Goal: Information Seeking & Learning: Learn about a topic

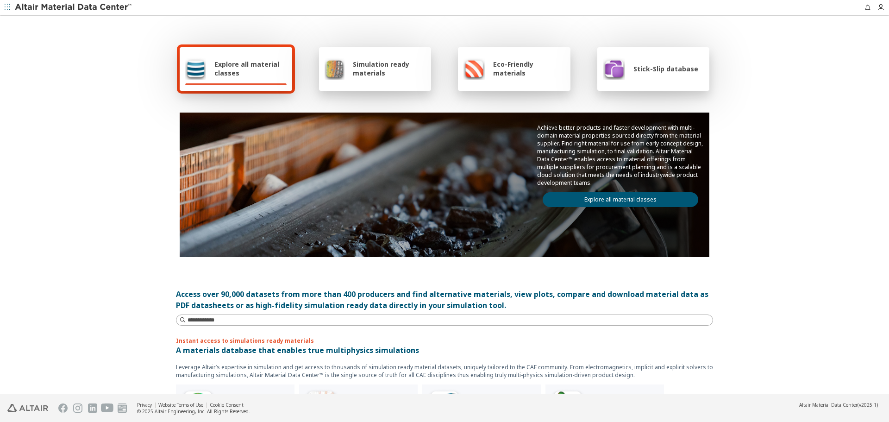
click at [587, 191] on div "Achieve better products and faster development with multi-domain material prope…" at bounding box center [621, 166] width 178 height 106
click at [592, 205] on link "Explore all material classes" at bounding box center [621, 199] width 156 height 15
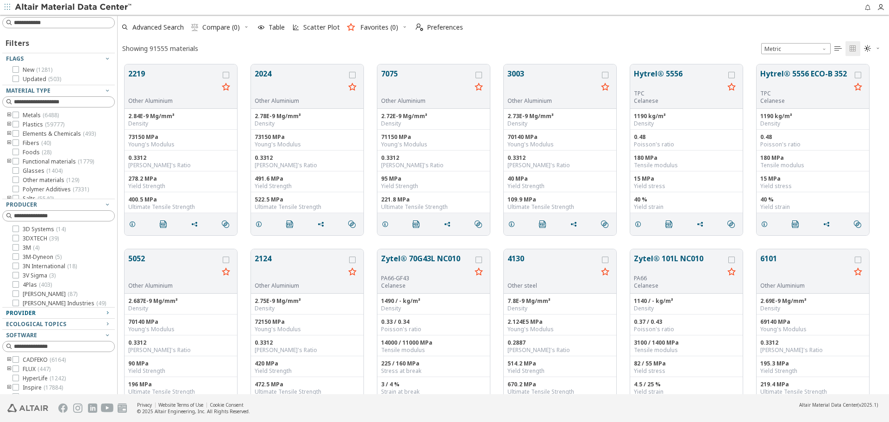
scroll to position [330, 765]
click at [48, 312] on div "Provider" at bounding box center [55, 312] width 98 height 7
click at [46, 377] on span "( 12197 )" at bounding box center [47, 375] width 19 height 8
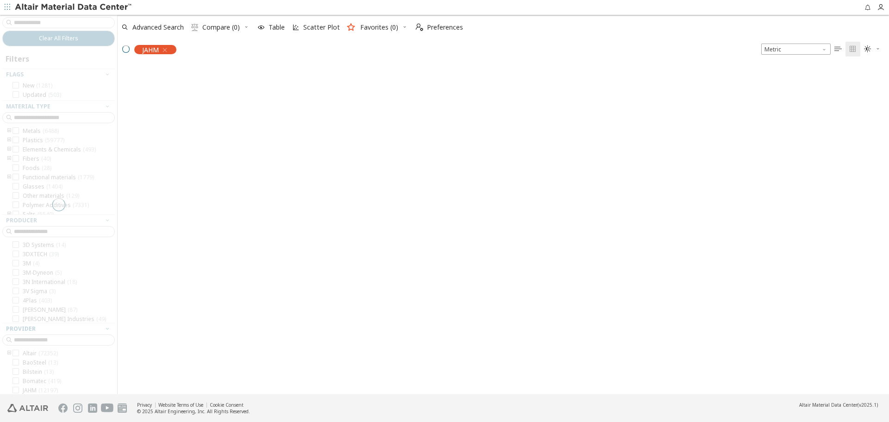
scroll to position [328, 765]
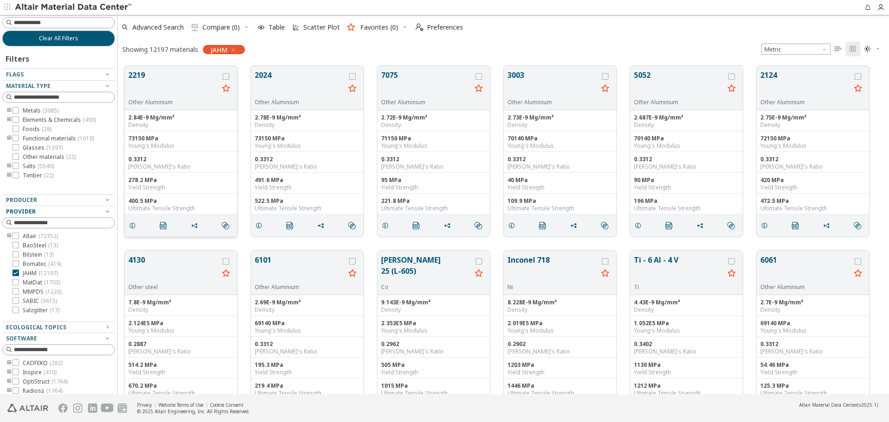
click at [156, 75] on button "2219" at bounding box center [173, 83] width 90 height 29
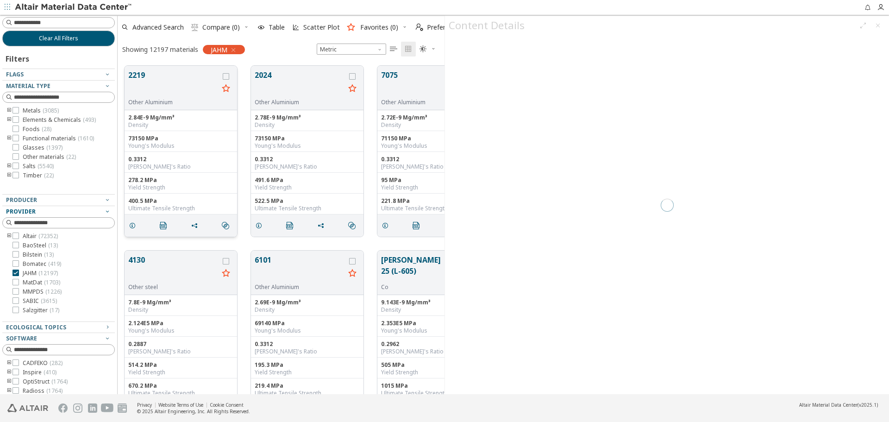
scroll to position [328, 320]
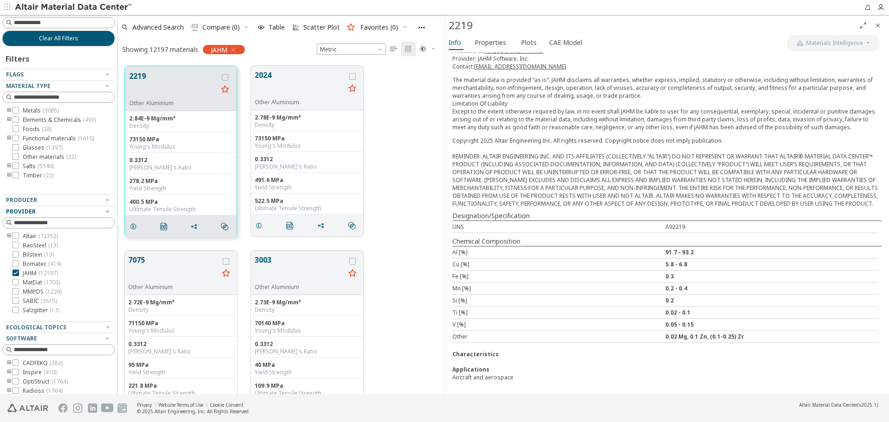
scroll to position [136, 0]
click at [496, 39] on span "Properties" at bounding box center [490, 42] width 31 height 15
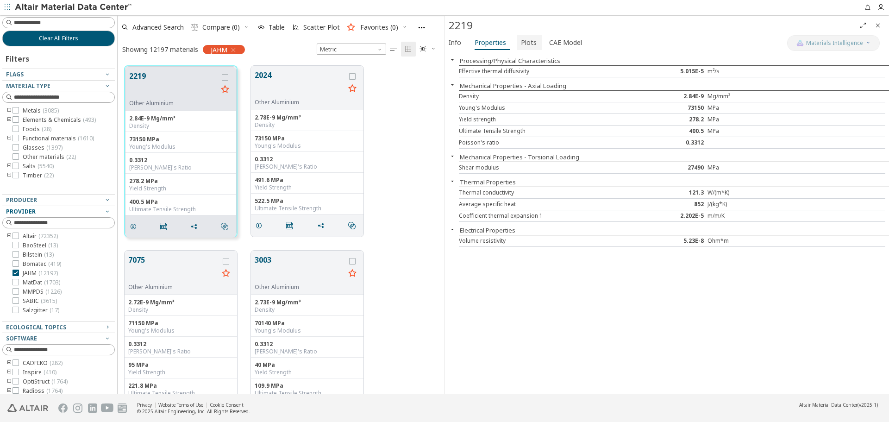
click at [532, 47] on span "Plots" at bounding box center [529, 42] width 16 height 15
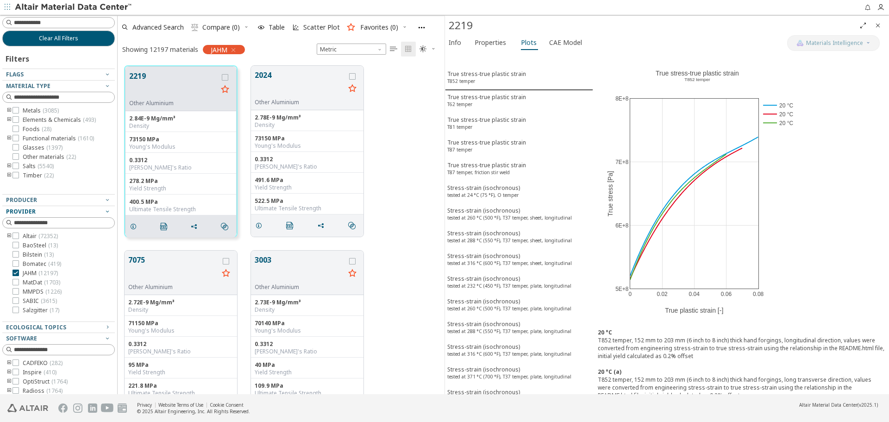
scroll to position [0, 0]
click at [466, 106] on sup "T62 temper" at bounding box center [459, 104] width 25 height 6
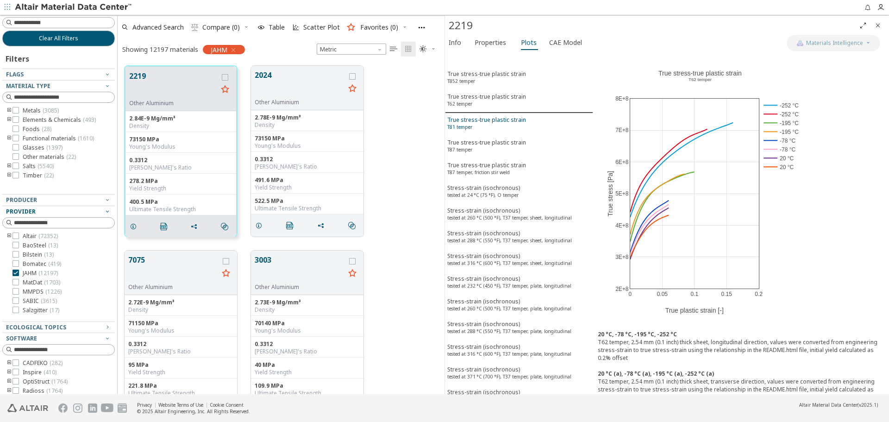
click at [475, 121] on div "True stress-true plastic strain T81 temper" at bounding box center [486, 124] width 79 height 17
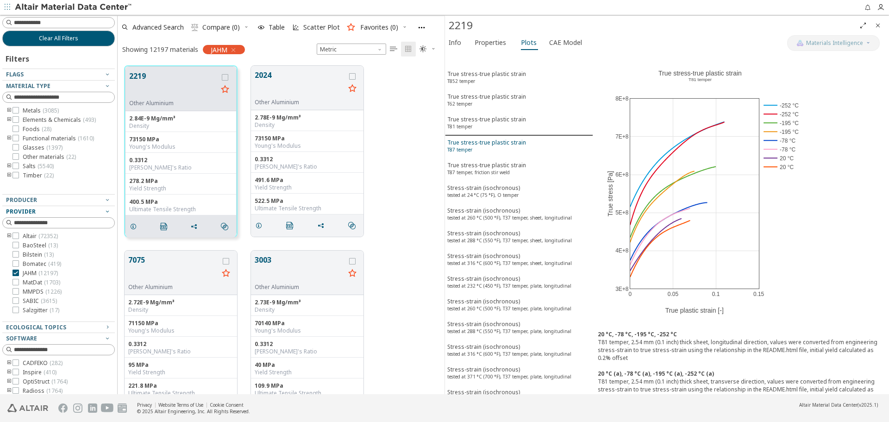
click at [478, 141] on div "True stress-true plastic strain T87 temper" at bounding box center [486, 146] width 79 height 17
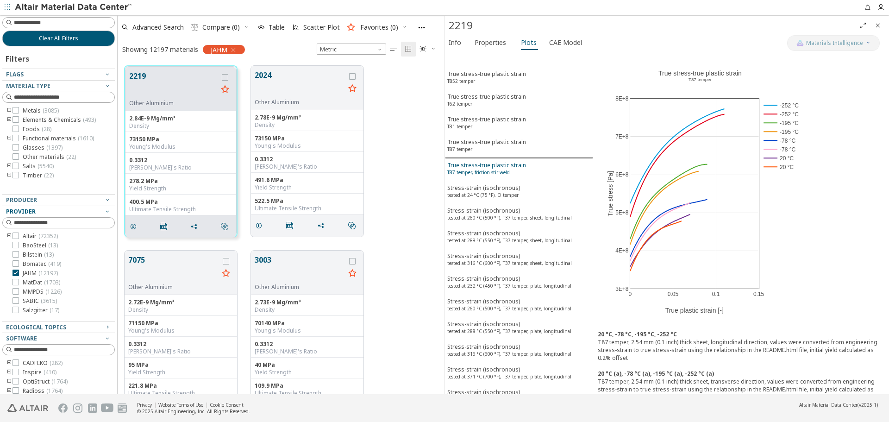
click at [484, 168] on div "True stress-true plastic strain T87 temper, friction stir weld" at bounding box center [486, 169] width 79 height 17
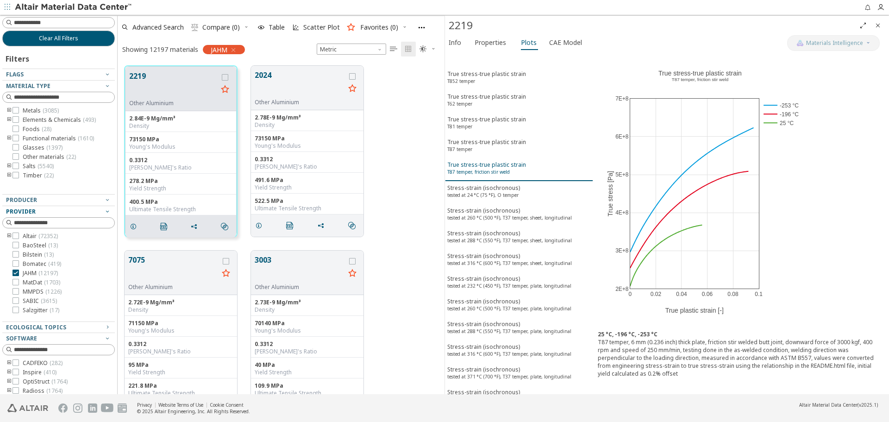
click at [535, 169] on span "True stress-true plastic strain T87 temper, friction stir weld" at bounding box center [519, 169] width 144 height 17
click at [262, 228] on icon "grid" at bounding box center [258, 225] width 7 height 7
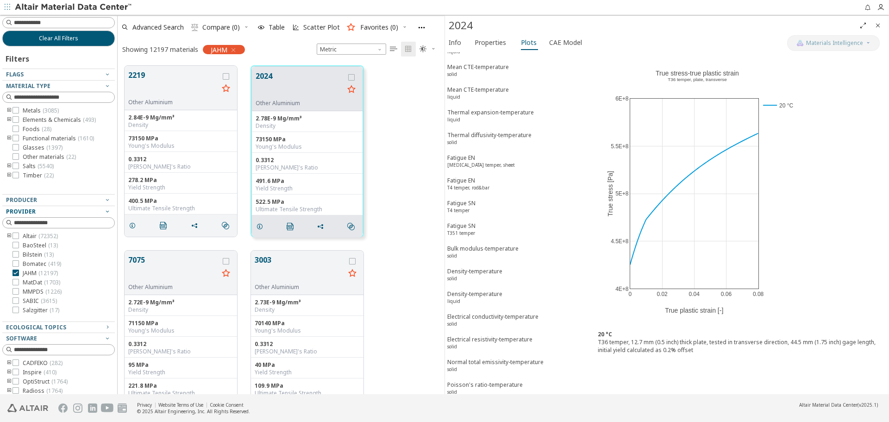
scroll to position [2230, 0]
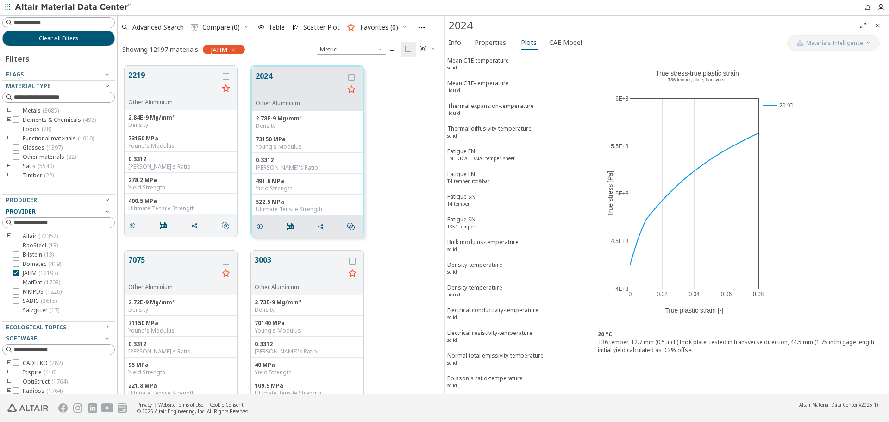
click at [164, 256] on button "7075" at bounding box center [173, 268] width 90 height 29
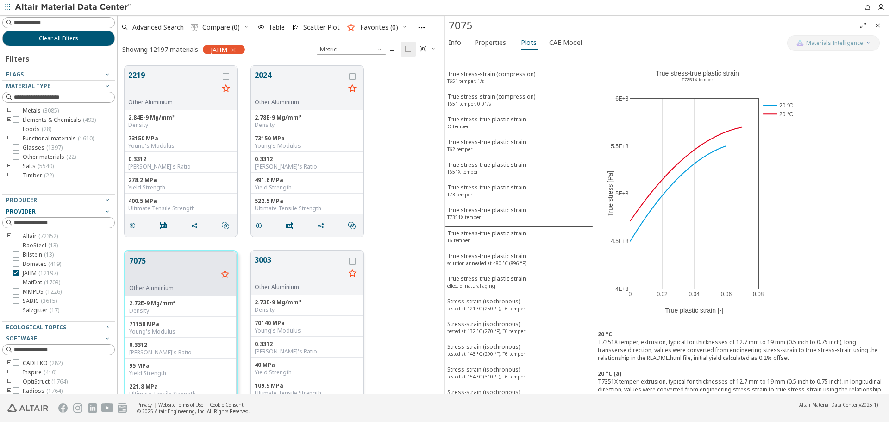
click at [268, 255] on button "3003" at bounding box center [300, 268] width 90 height 29
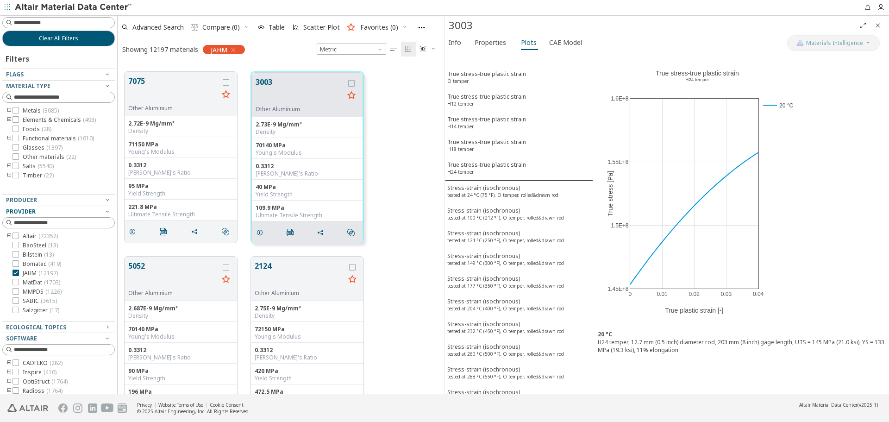
scroll to position [232, 0]
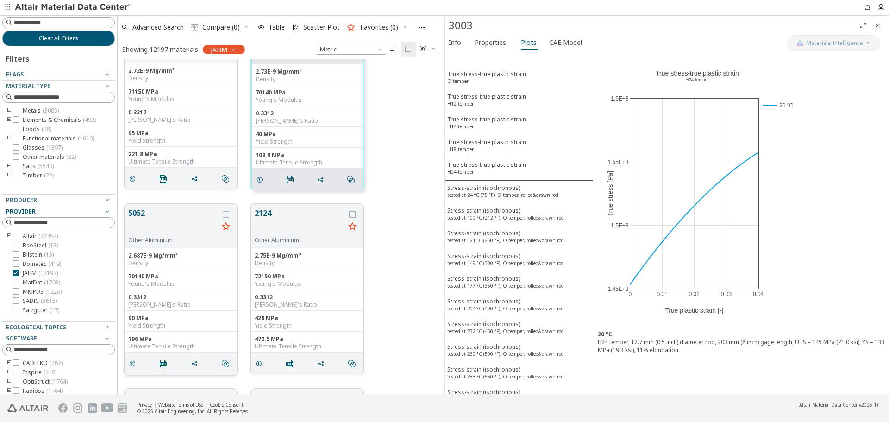
click at [146, 207] on div "5052 Other Aluminium" at bounding box center [181, 226] width 113 height 44
click at [147, 213] on button "5052" at bounding box center [173, 222] width 90 height 29
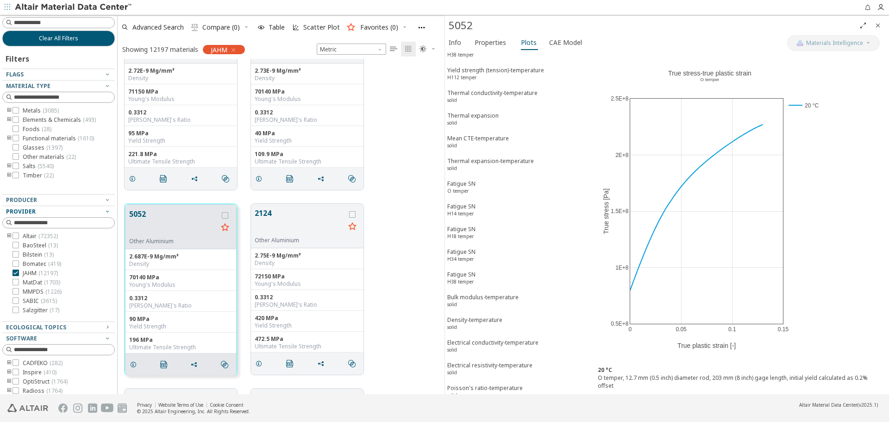
scroll to position [1353, 0]
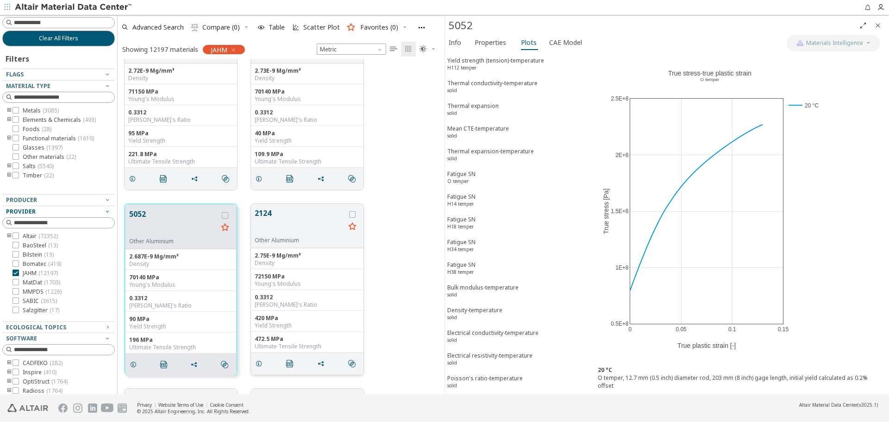
click at [277, 225] on button "2124" at bounding box center [300, 222] width 90 height 29
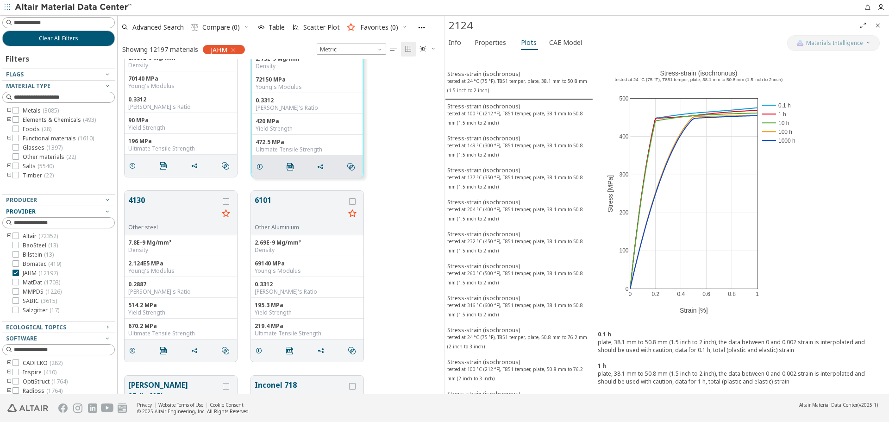
scroll to position [510, 0]
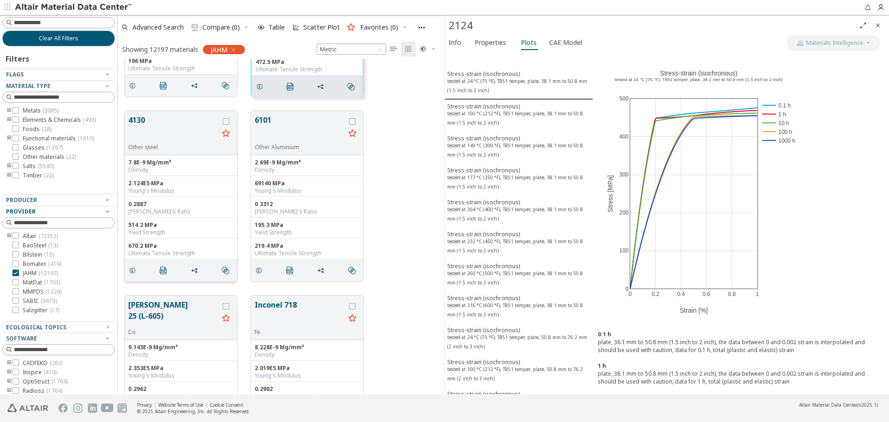
click at [137, 118] on button "4130" at bounding box center [173, 128] width 90 height 29
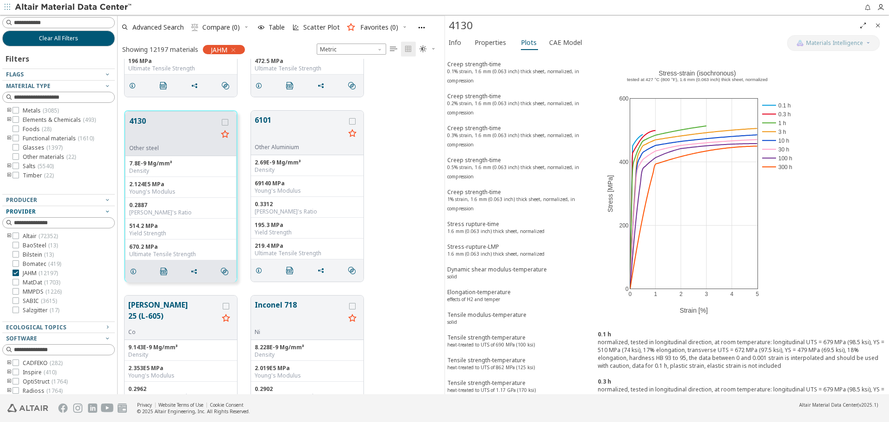
scroll to position [741, 0]
click at [542, 204] on div "Creep strength-time 1% strain, 1.6 mm (0.063 inch) thick sheet, normalized, in …" at bounding box center [519, 199] width 144 height 26
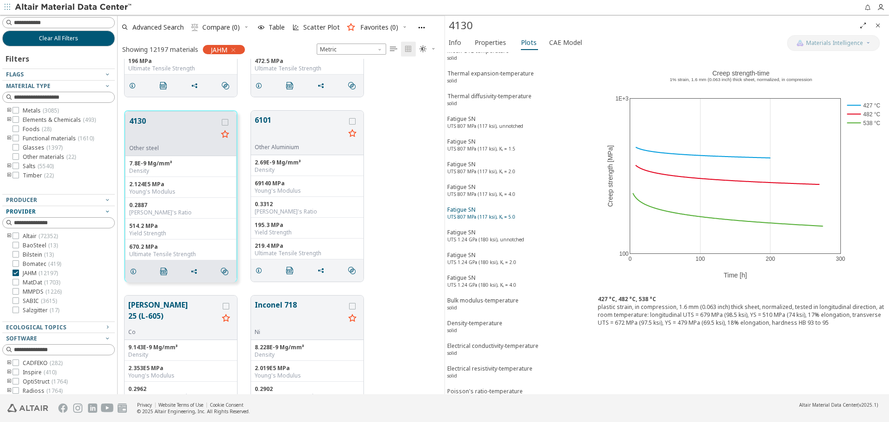
scroll to position [1402, 0]
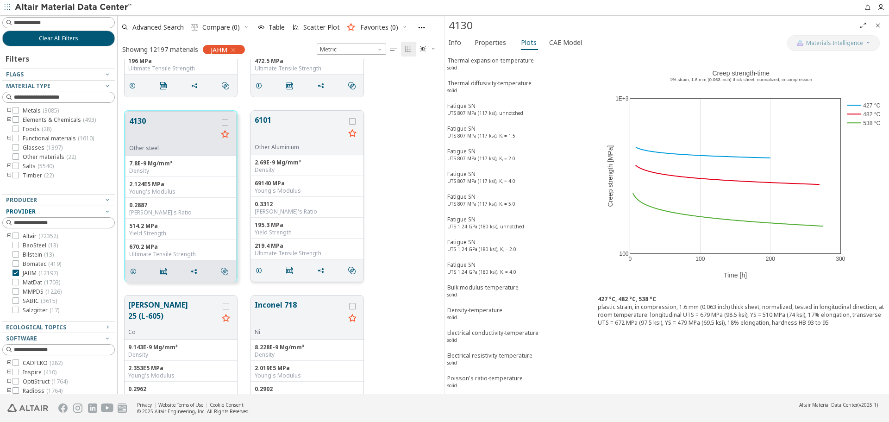
click at [259, 119] on button "6101" at bounding box center [300, 128] width 90 height 29
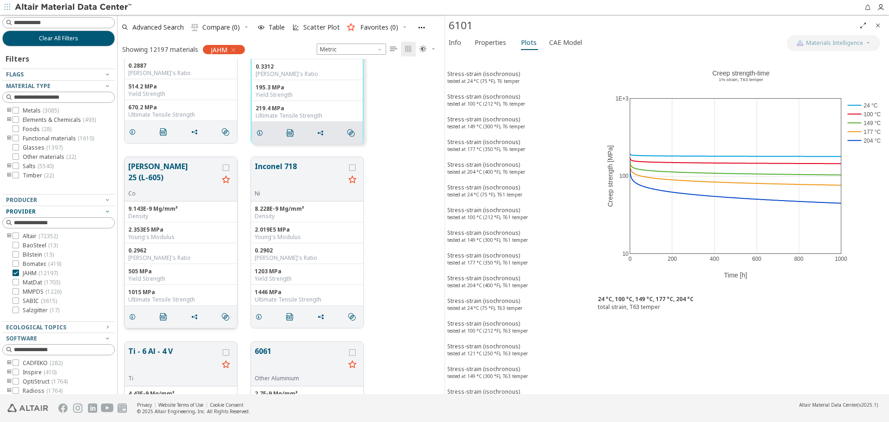
scroll to position [648, 0]
click at [172, 171] on button "Haynes 25 (L-605)" at bounding box center [173, 174] width 90 height 29
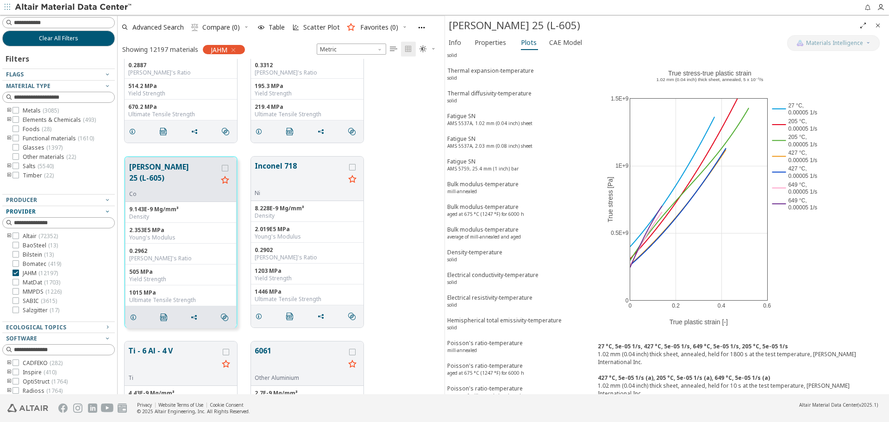
scroll to position [1631, 0]
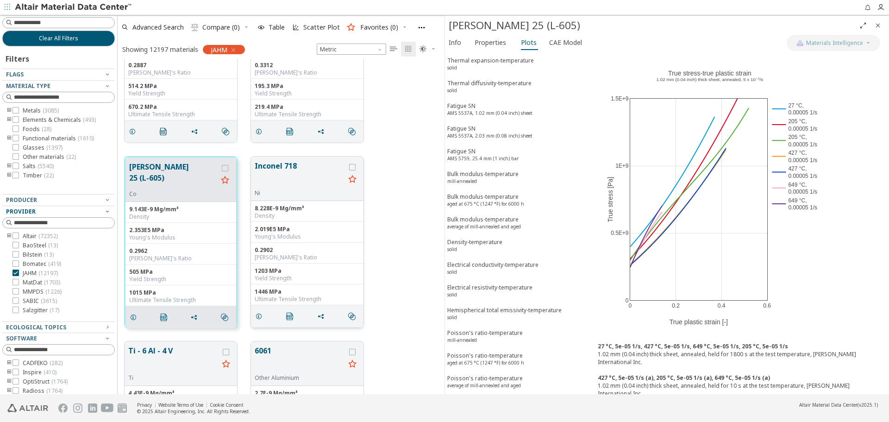
click at [312, 173] on button "Inconel 718" at bounding box center [300, 174] width 90 height 29
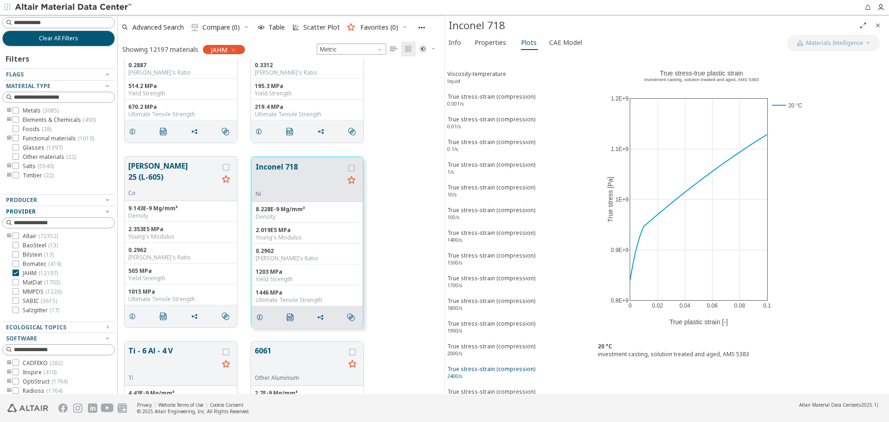
click at [511, 256] on div "True stress-strain (compression) 1500/s" at bounding box center [491, 260] width 88 height 17
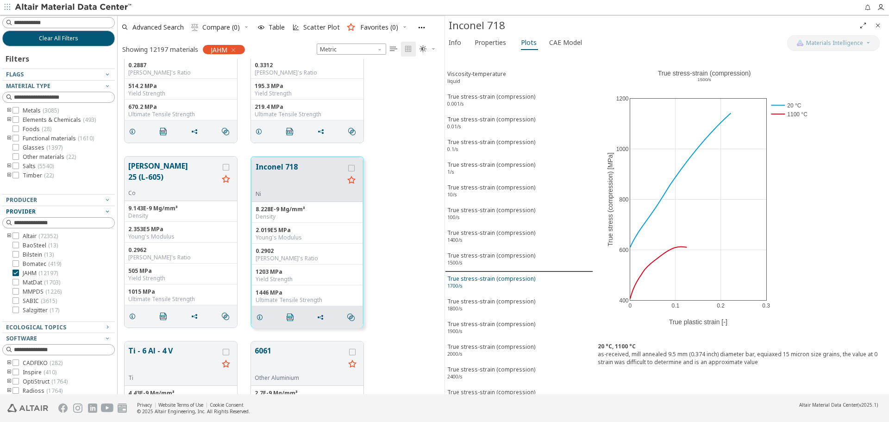
click at [504, 284] on div "True stress-strain (compression) 1700/s" at bounding box center [491, 283] width 88 height 17
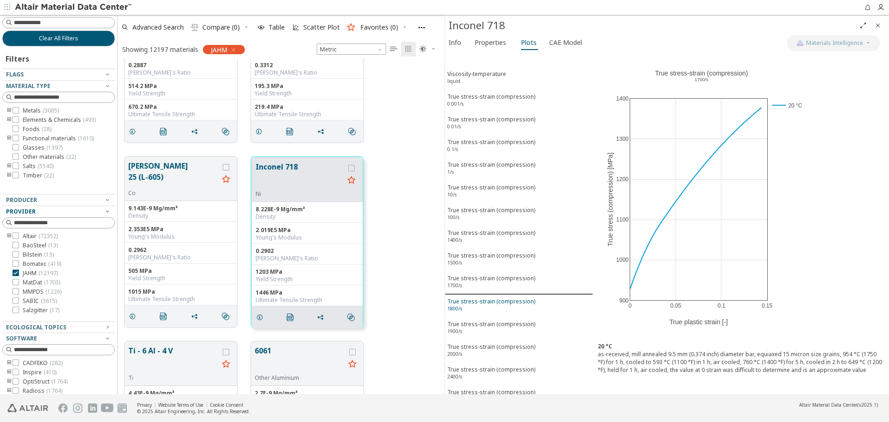
click at [509, 312] on div "True stress-strain (compression) 1800/s" at bounding box center [491, 305] width 88 height 17
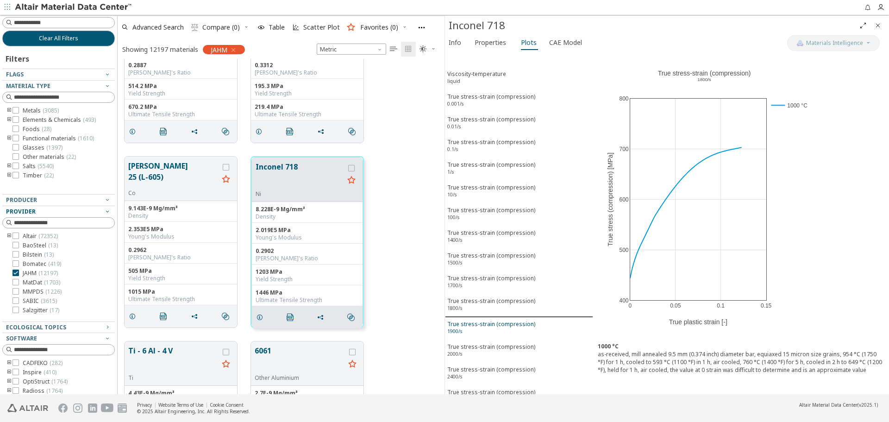
click at [508, 323] on div "True stress-strain (compression) 1900/s" at bounding box center [491, 328] width 88 height 17
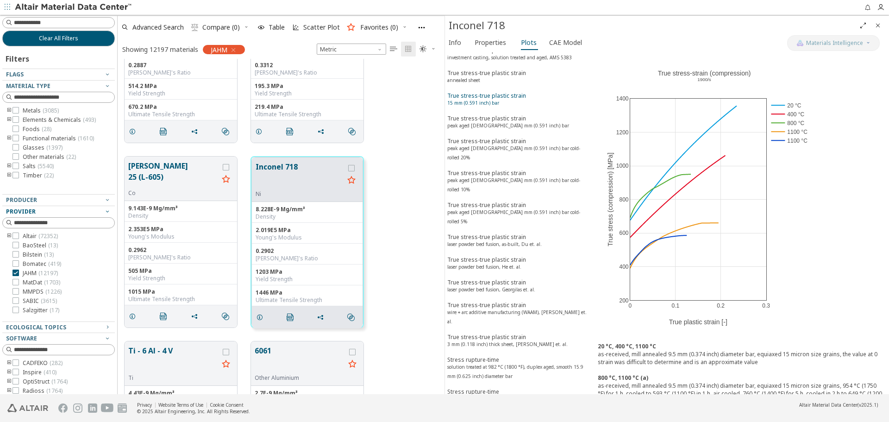
scroll to position [371, 0]
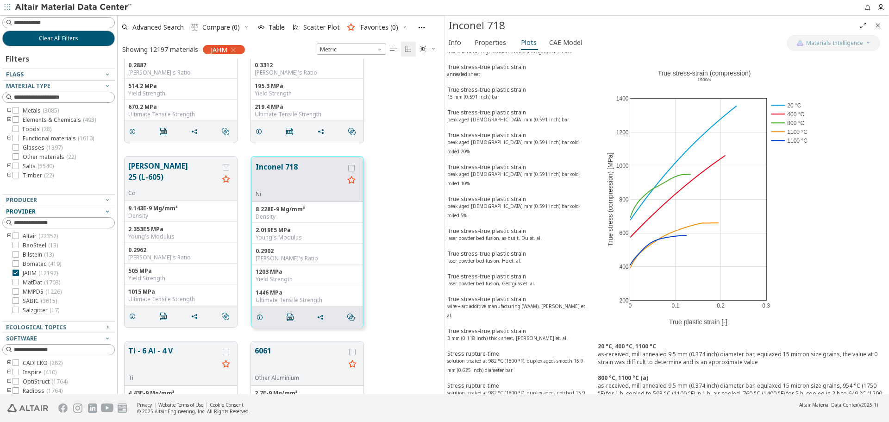
click at [277, 352] on button "6061" at bounding box center [300, 359] width 90 height 29
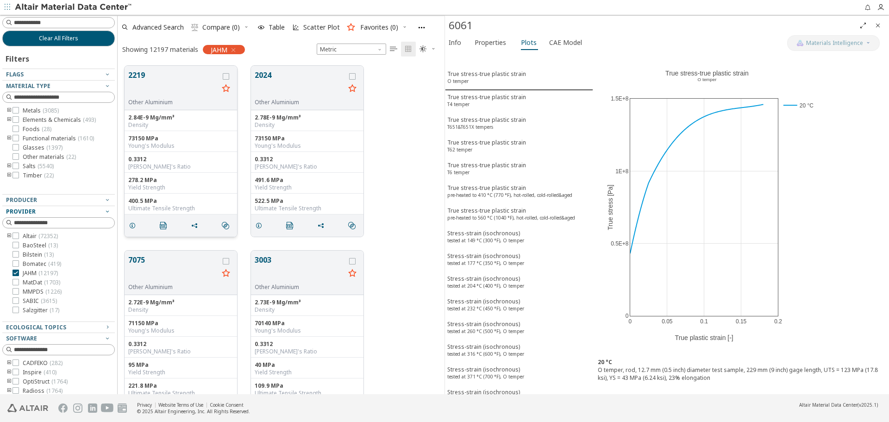
click at [146, 83] on button "2219" at bounding box center [173, 83] width 90 height 29
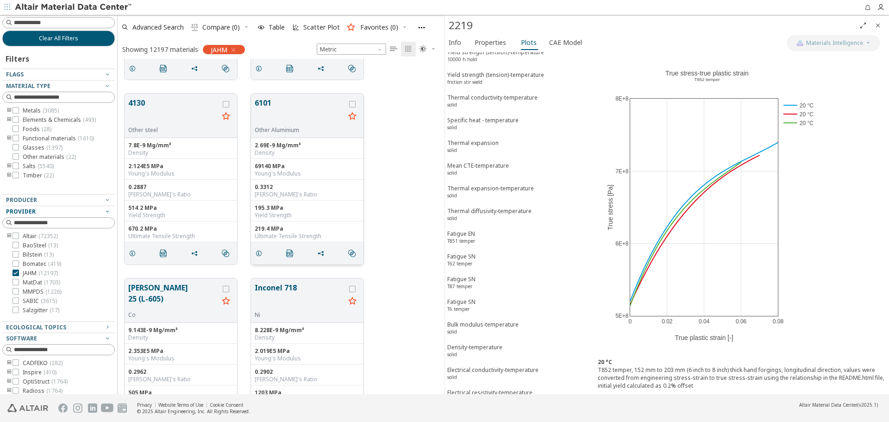
scroll to position [556, 0]
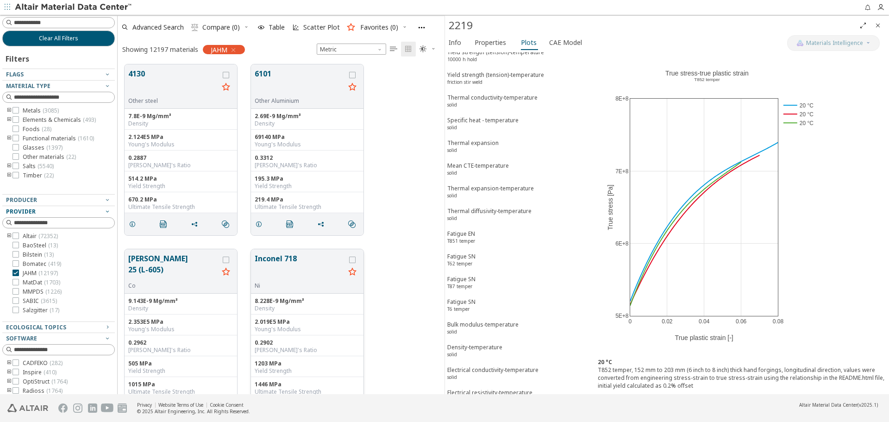
click at [276, 259] on button "Inconel 718" at bounding box center [300, 267] width 90 height 29
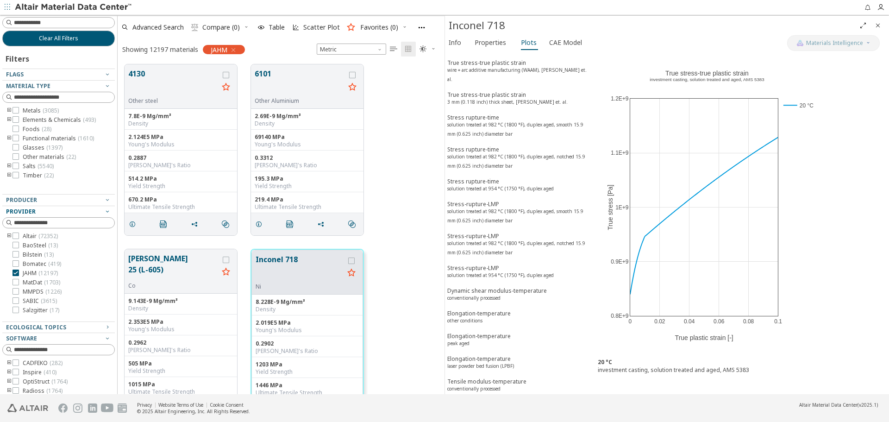
scroll to position [514, 0]
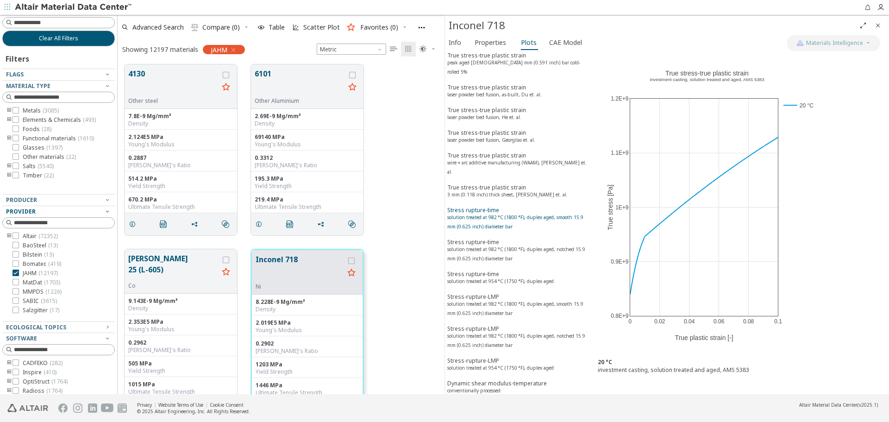
click at [488, 206] on div "Stress rupture-time solution treated at 982 °C (1800 °F), duplex aged, smooth 1…" at bounding box center [519, 219] width 144 height 26
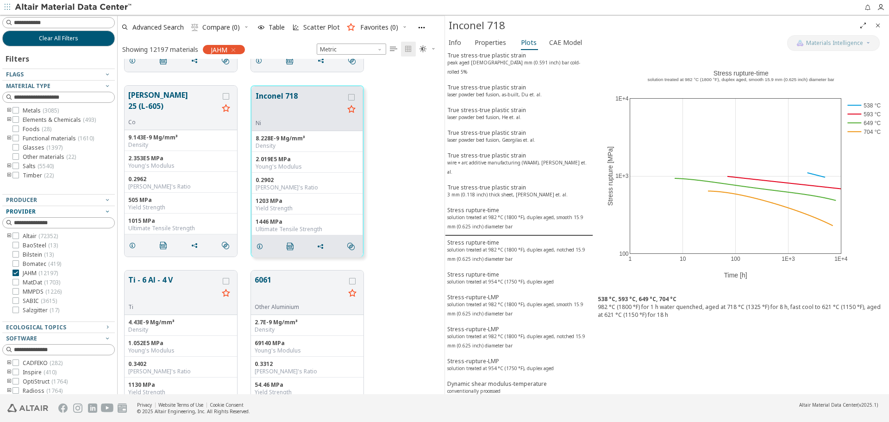
scroll to position [741, 0]
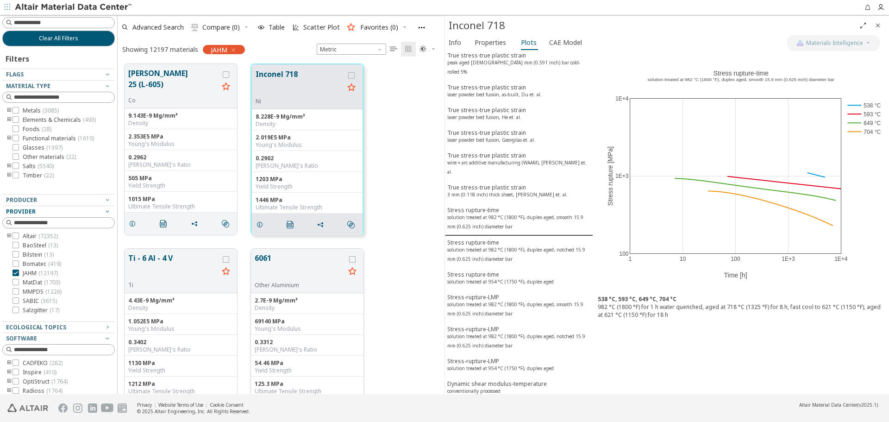
click at [272, 257] on button "6061" at bounding box center [300, 266] width 90 height 29
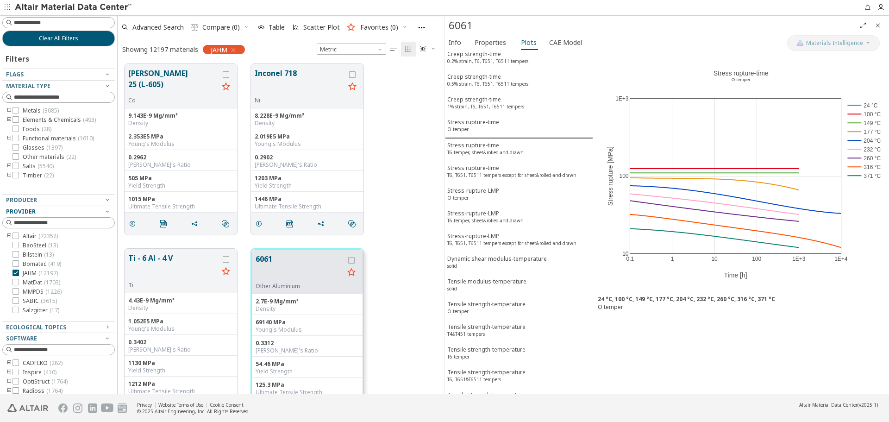
scroll to position [931, 0]
click at [510, 295] on button "Tensile strength-temperature O temper" at bounding box center [519, 306] width 148 height 23
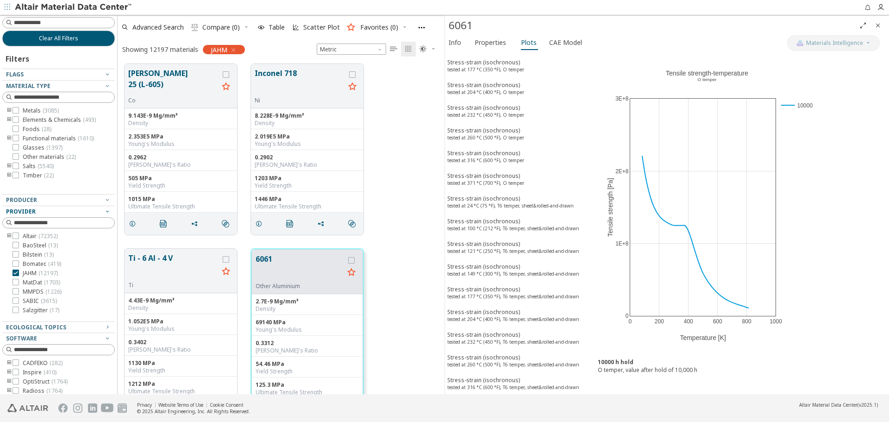
scroll to position [0, 0]
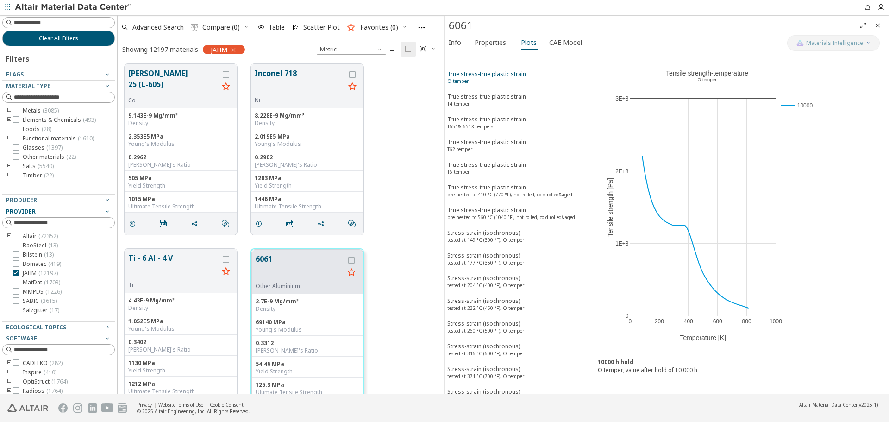
click at [541, 74] on span "True stress-true plastic strain O temper" at bounding box center [519, 78] width 144 height 17
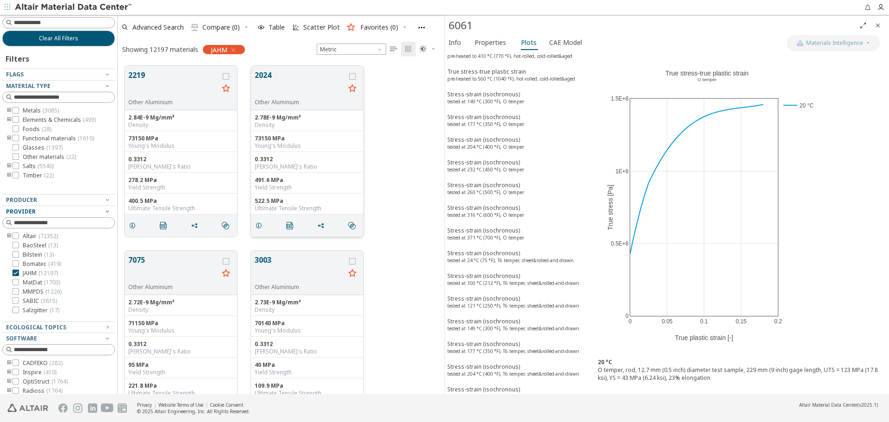
click at [263, 76] on button "2024" at bounding box center [300, 83] width 90 height 29
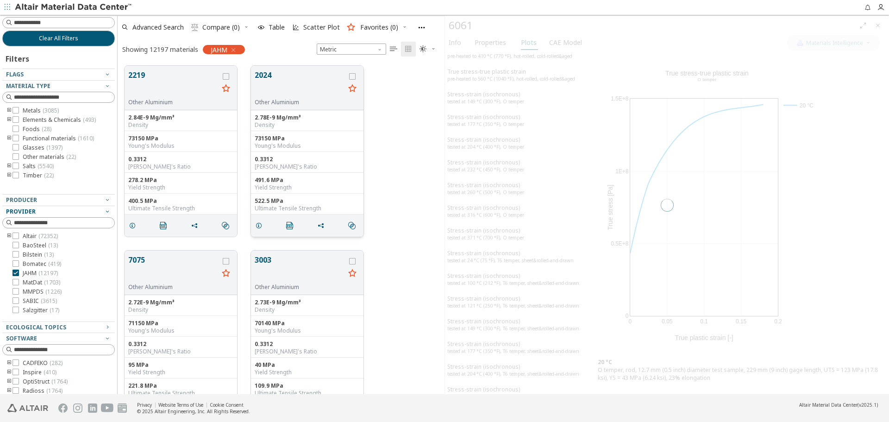
scroll to position [138, 0]
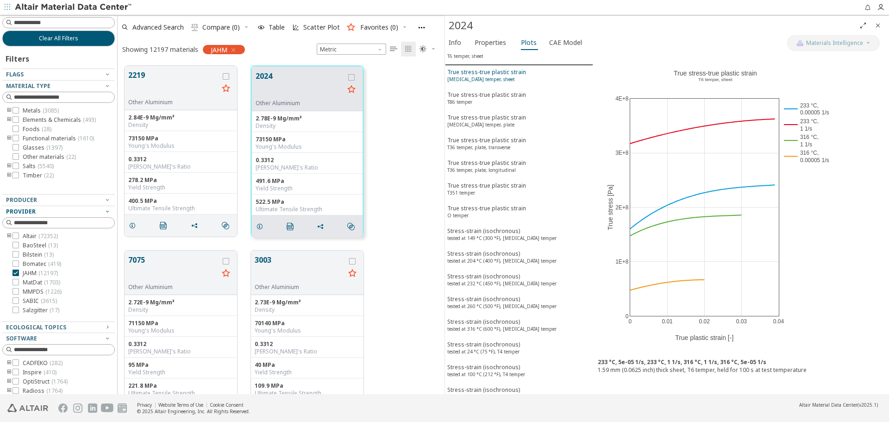
click at [478, 77] on sup "T3 temper, sheet" at bounding box center [481, 79] width 68 height 6
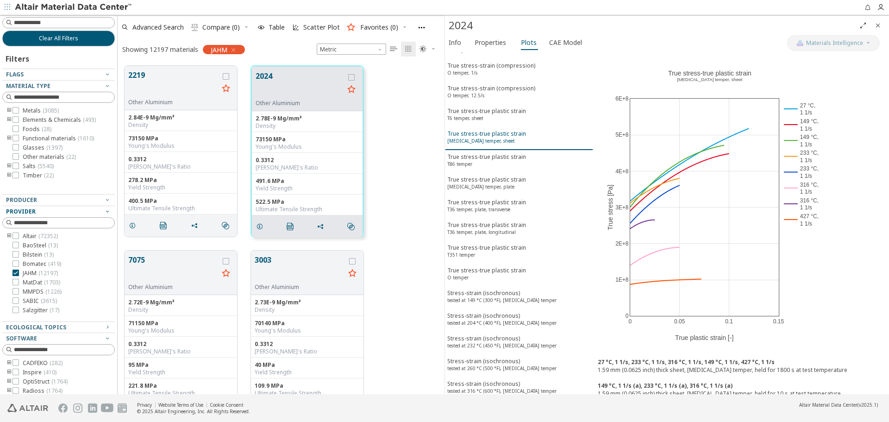
scroll to position [0, 0]
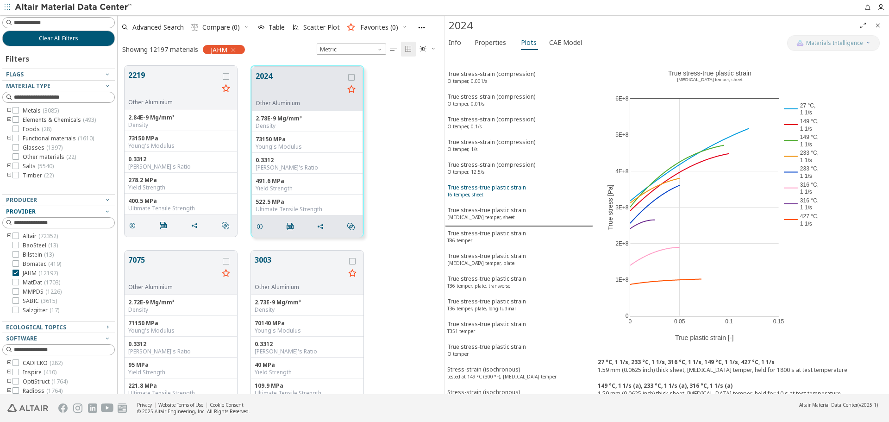
click at [507, 182] on button "True stress-true plastic strain T6 temper, sheet" at bounding box center [519, 192] width 148 height 23
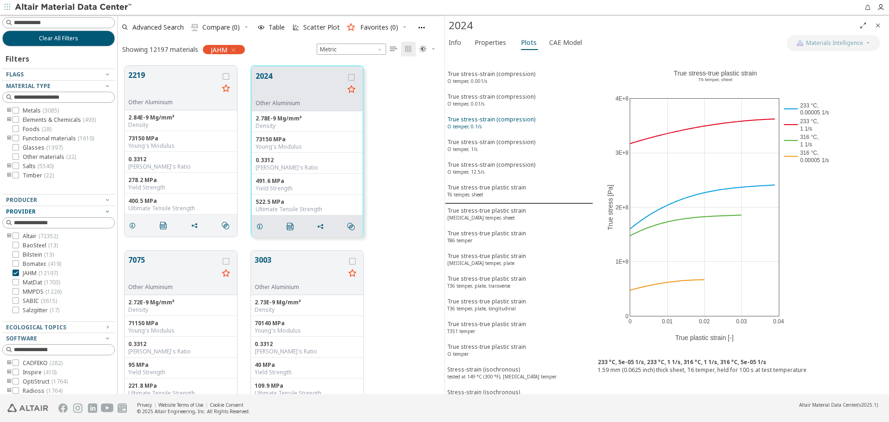
click at [504, 114] on button "True stress-strain (compression) O temper, 0.1/s" at bounding box center [519, 124] width 148 height 23
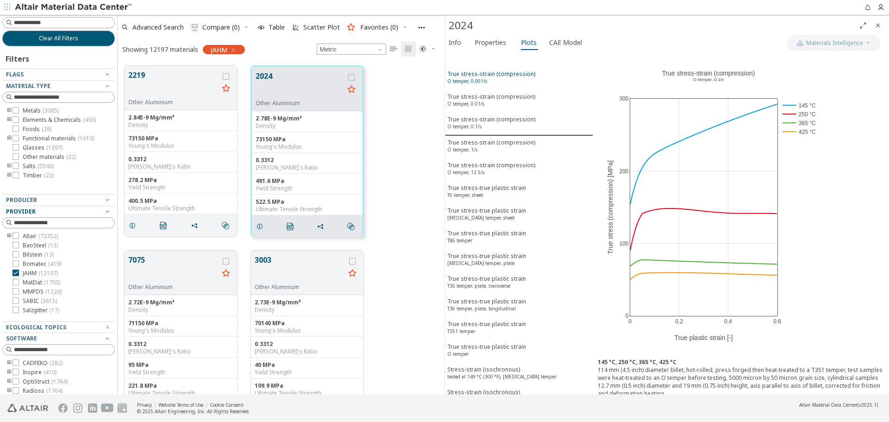
click at [504, 84] on div "True stress-strain (compression) O temper, 0.001/s" at bounding box center [491, 78] width 88 height 17
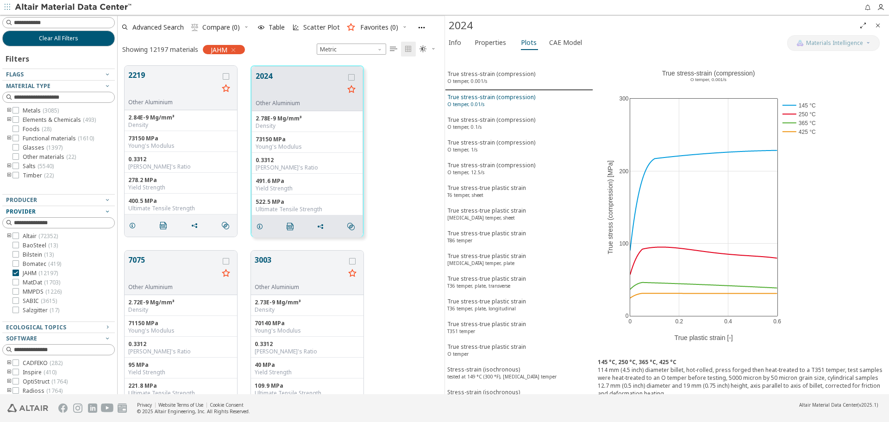
click at [503, 103] on div "True stress-strain (compression) O temper, 0.01/s" at bounding box center [491, 101] width 88 height 17
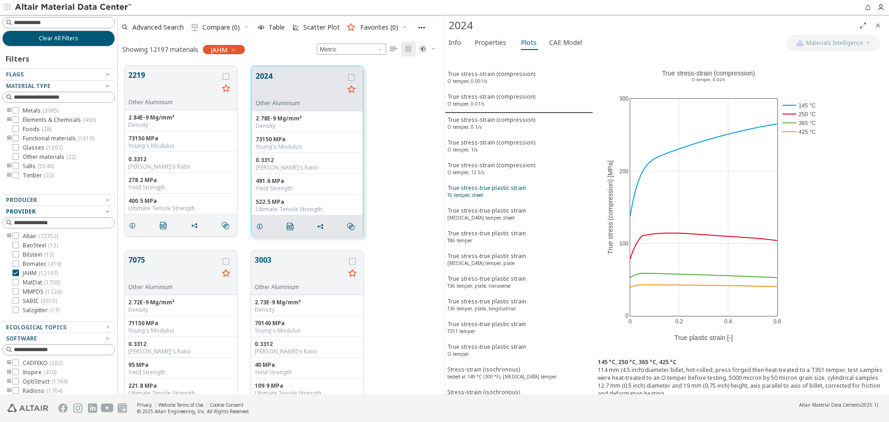
click at [507, 193] on div "True stress-true plastic strain T6 temper, sheet" at bounding box center [486, 192] width 79 height 17
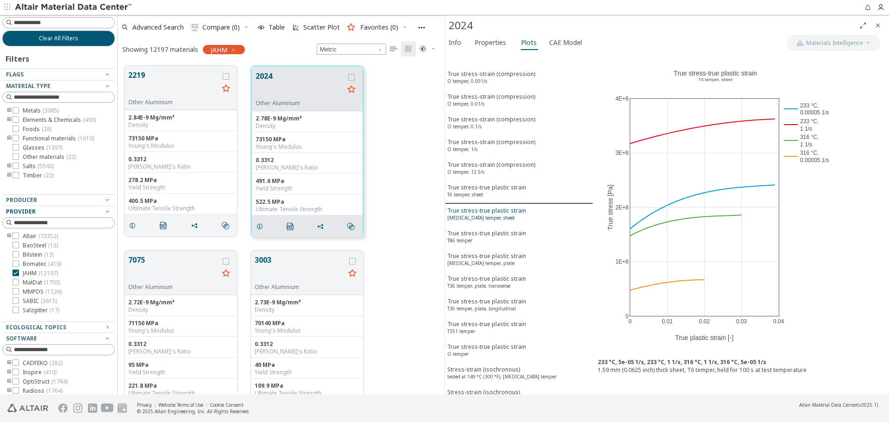
click at [509, 210] on div "True stress-true plastic strain T3 temper, sheet" at bounding box center [486, 215] width 79 height 17
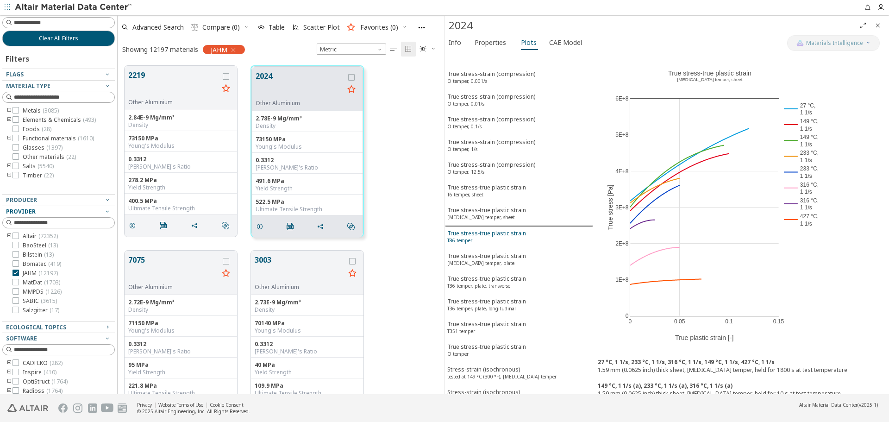
click at [510, 236] on div "True stress-true plastic strain T86 temper" at bounding box center [486, 237] width 79 height 17
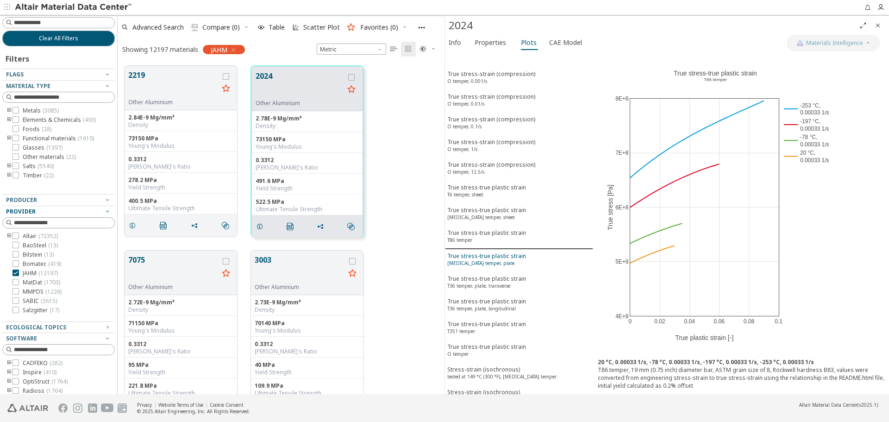
click at [518, 254] on div "True stress-true plastic strain T3 temper, plate" at bounding box center [486, 260] width 79 height 17
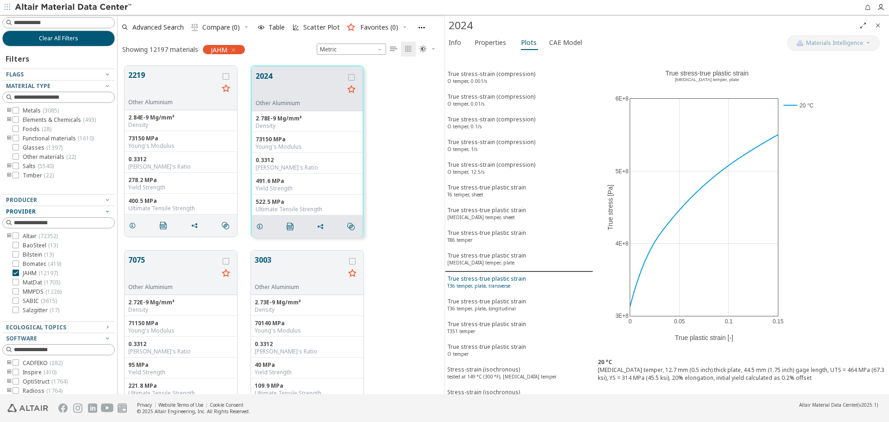
click at [520, 278] on div "True stress-true plastic strain T36 temper, plate, transverse" at bounding box center [486, 283] width 79 height 17
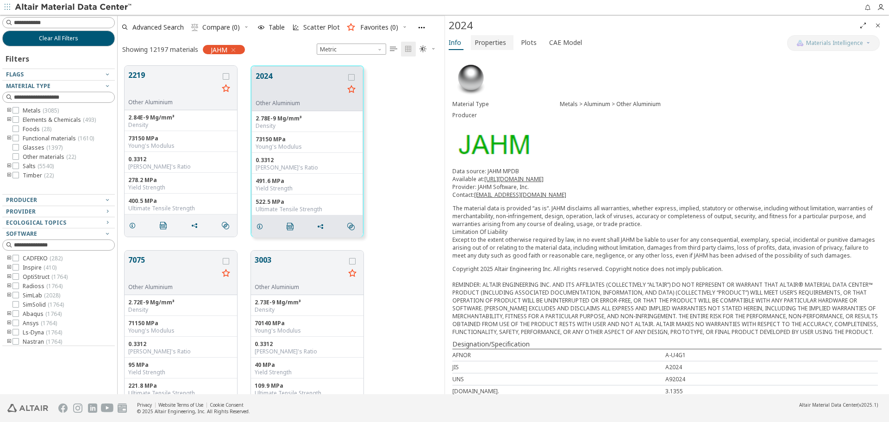
click at [490, 48] on span "Properties" at bounding box center [490, 42] width 31 height 15
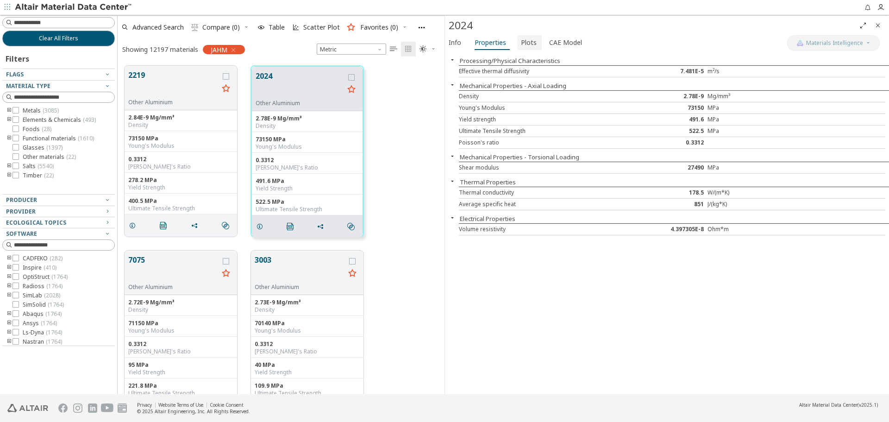
click at [535, 40] on button "Plots" at bounding box center [529, 42] width 25 height 15
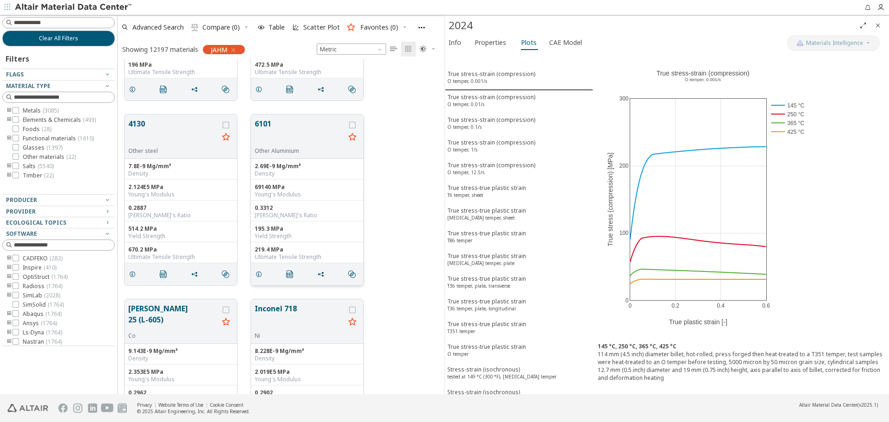
scroll to position [510, 0]
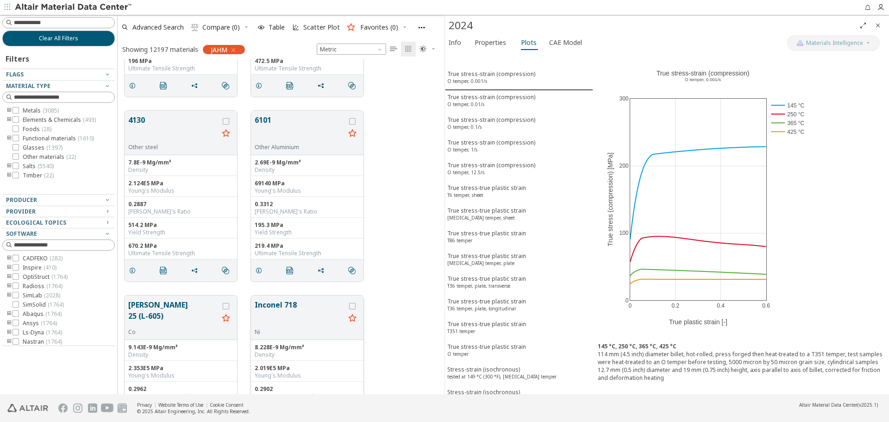
click at [275, 302] on button "Inconel 718" at bounding box center [300, 313] width 90 height 29
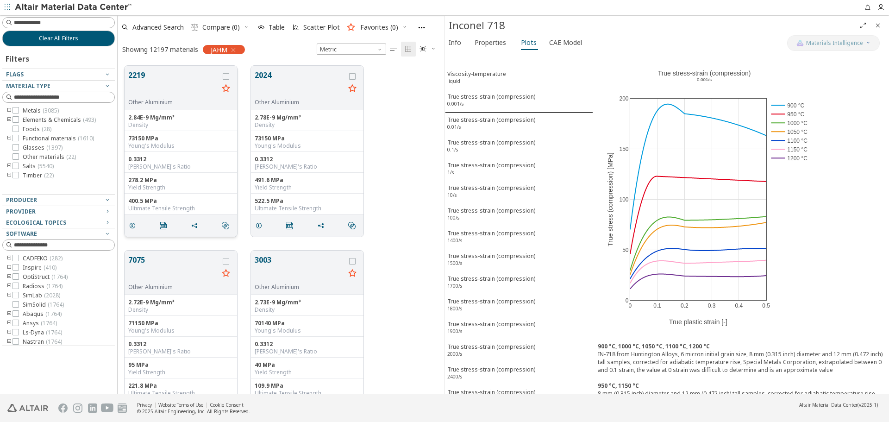
click at [169, 90] on button "2219" at bounding box center [173, 83] width 90 height 29
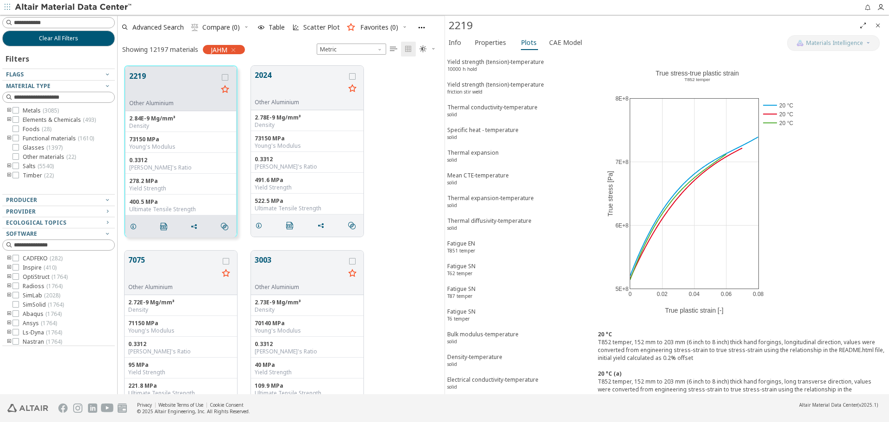
scroll to position [4208, 0]
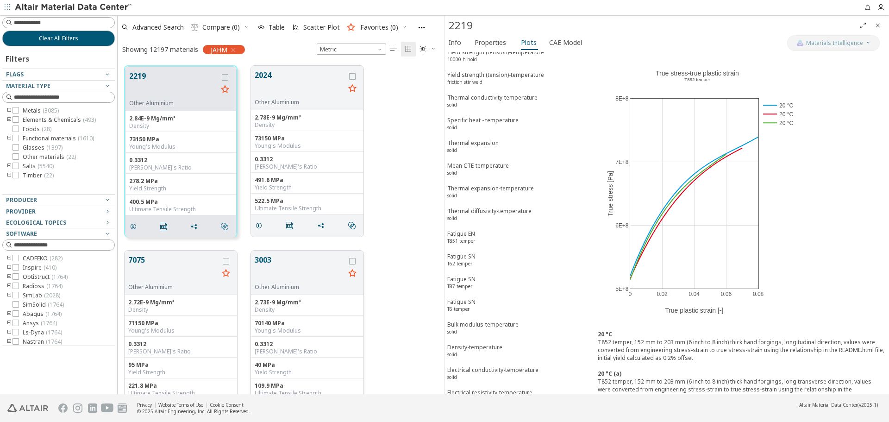
click at [257, 264] on button "3003" at bounding box center [300, 268] width 90 height 29
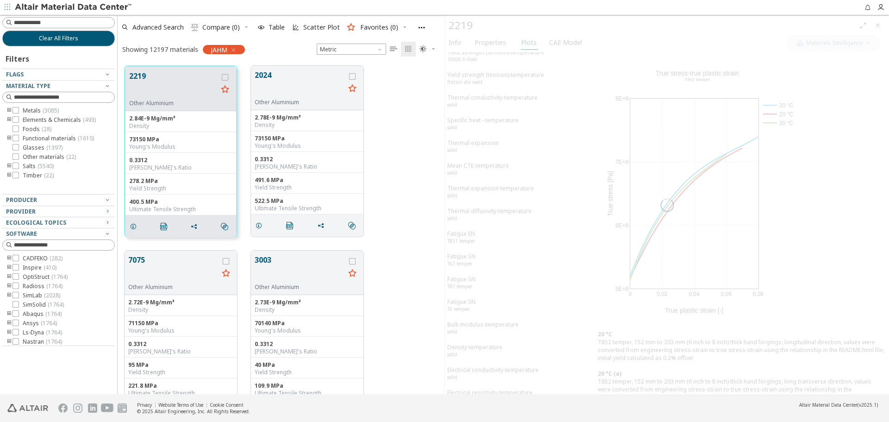
scroll to position [1535, 0]
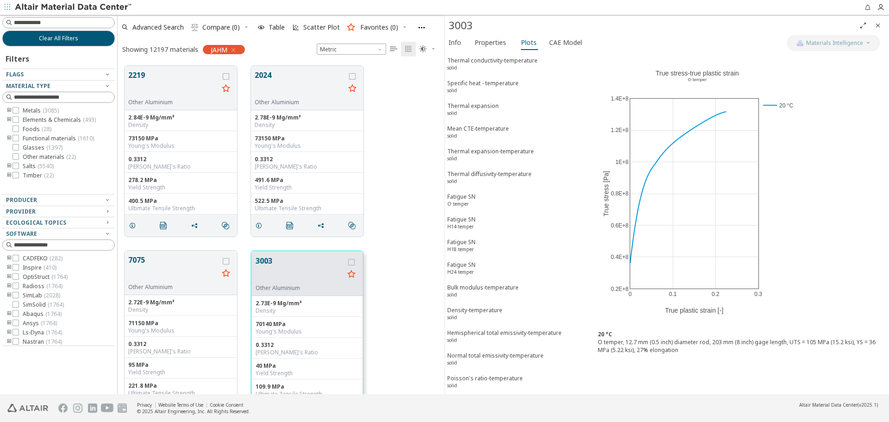
click at [881, 23] on icon "Close" at bounding box center [878, 25] width 7 height 7
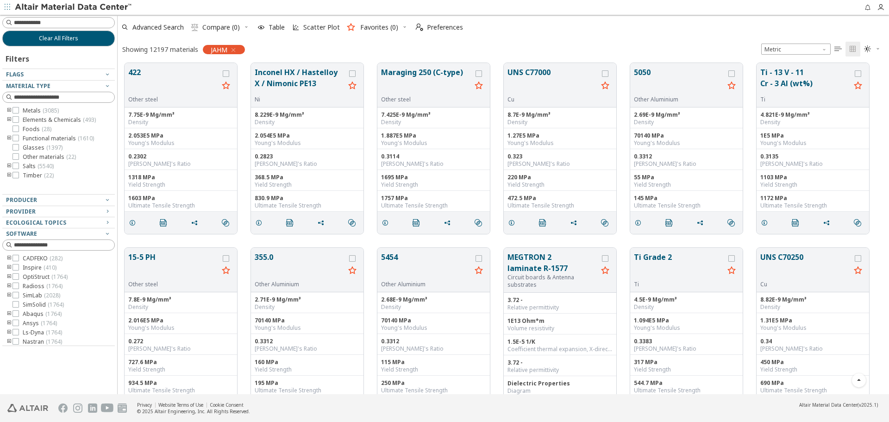
scroll to position [1529, 0]
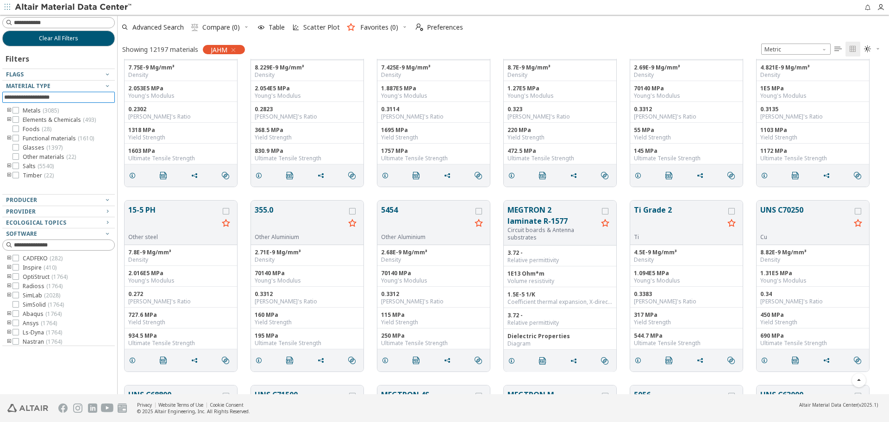
click at [85, 98] on input at bounding box center [59, 97] width 111 height 10
type input "*"
click at [93, 25] on input at bounding box center [59, 23] width 111 height 10
type input "*****"
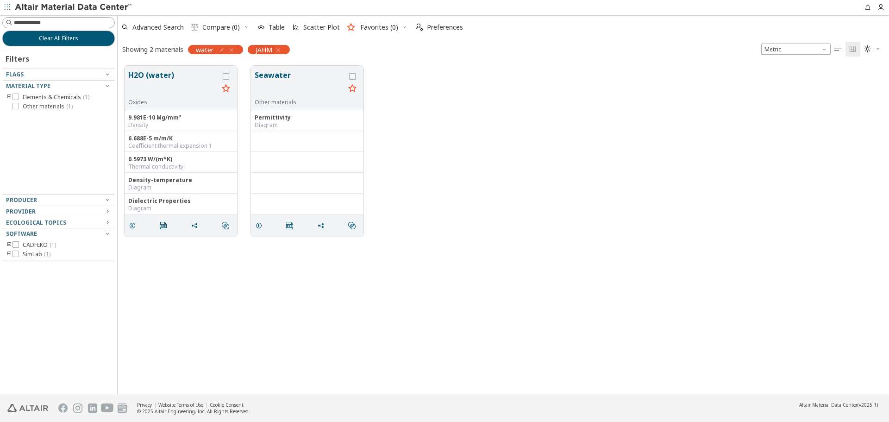
click at [223, 51] on icon "button" at bounding box center [221, 49] width 7 height 7
click at [429, 145] on div "H2O (water) Oxides 9.981E-10 Mg/mm³ Density 6.688E-5 m/m/K Coefficient thermal …" at bounding box center [504, 151] width 772 height 185
click at [160, 80] on button "H2O (water)" at bounding box center [173, 83] width 90 height 29
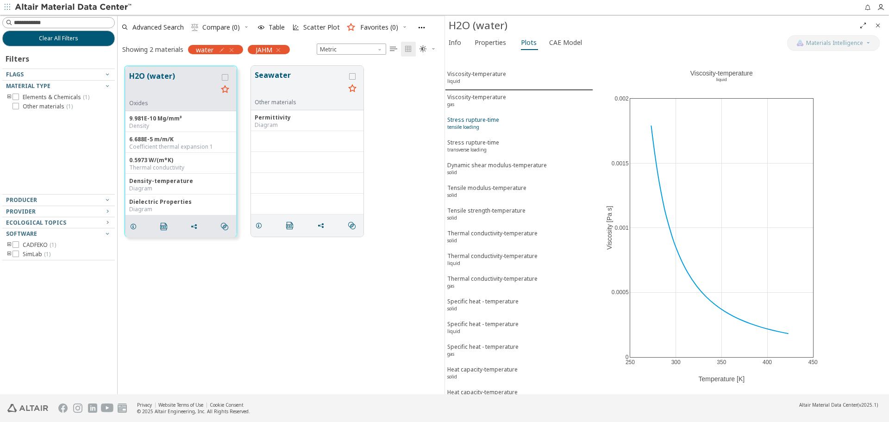
click at [523, 130] on span "Stress rupture-time tensile loading" at bounding box center [519, 124] width 144 height 17
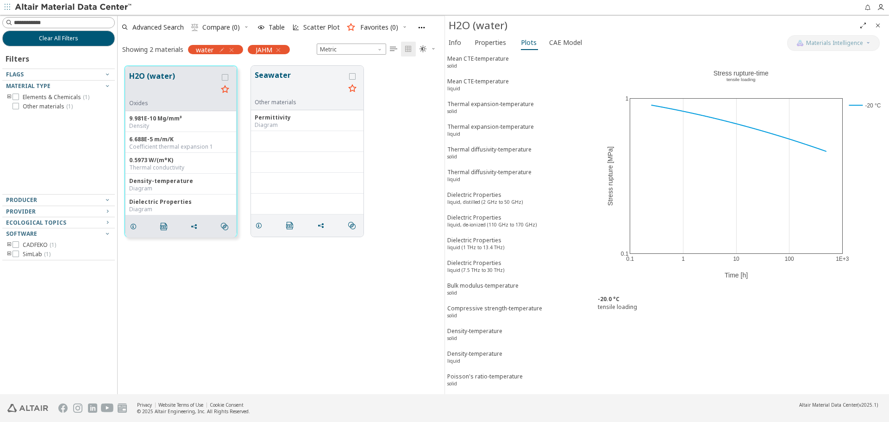
scroll to position [397, 0]
